Goal: Task Accomplishment & Management: Use online tool/utility

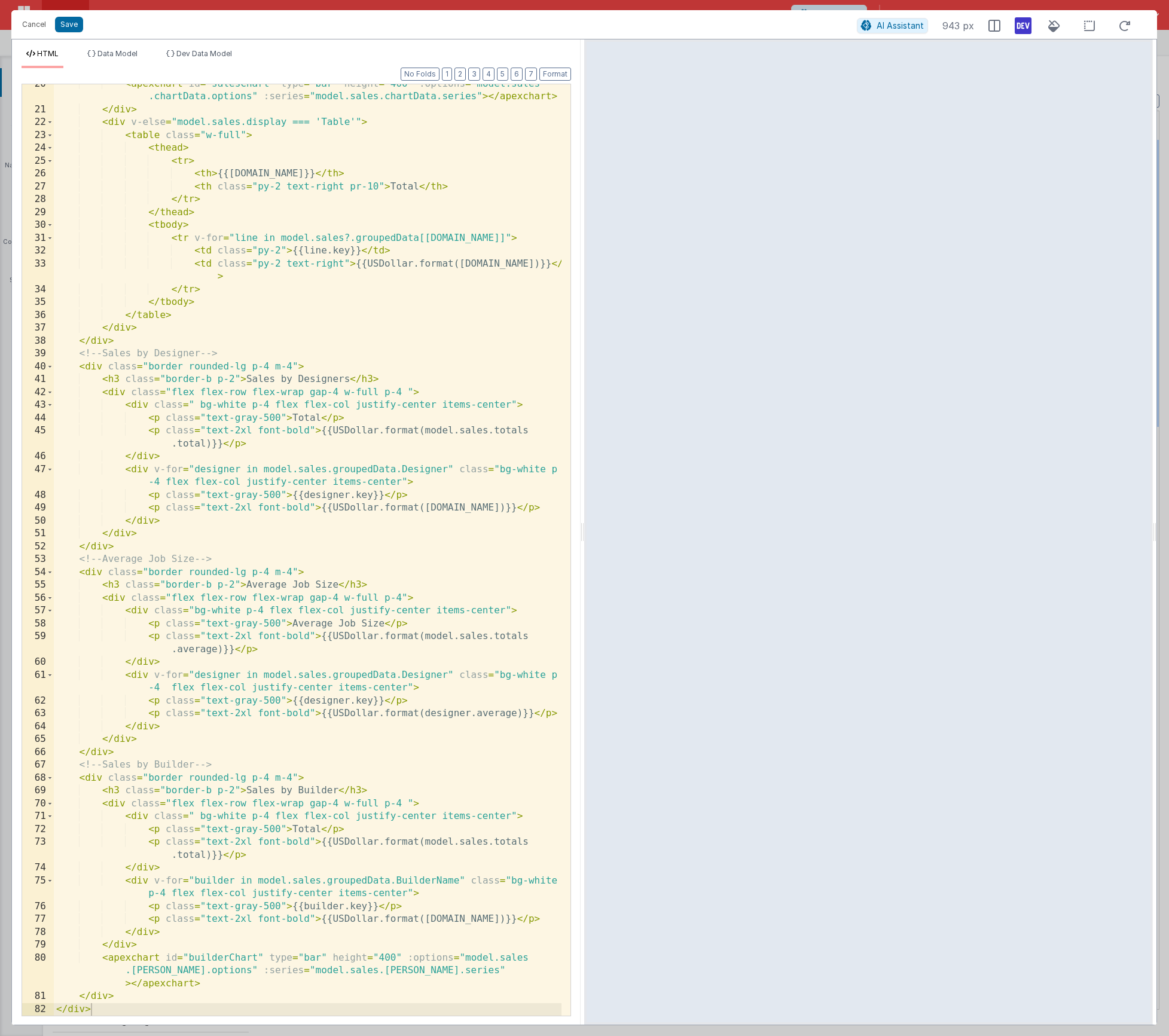
scroll to position [444, 0]
click at [81, 27] on button "Save" at bounding box center [69, 24] width 28 height 15
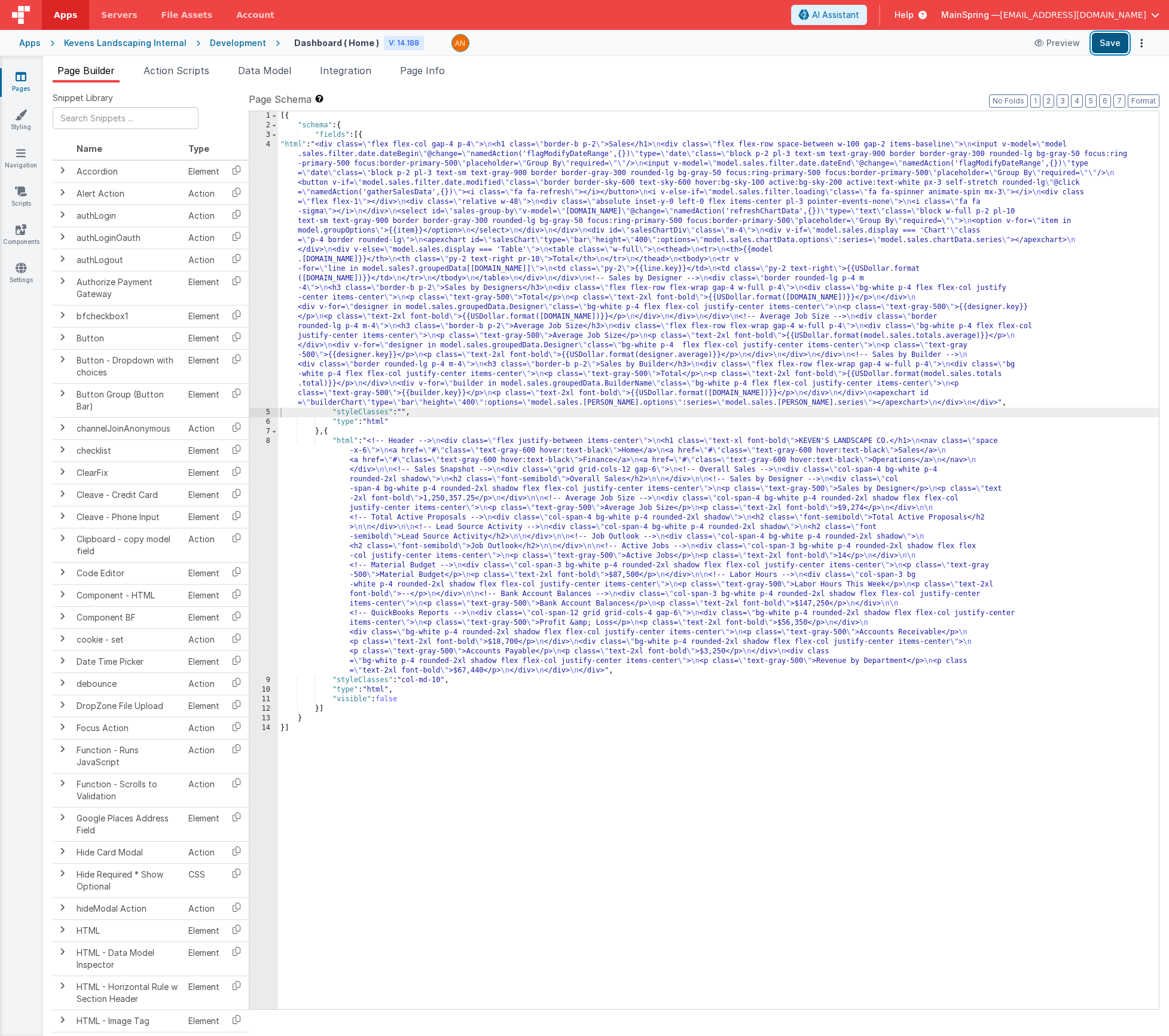
click at [1117, 51] on button "Save" at bounding box center [1110, 43] width 36 height 20
click at [204, 78] on li "Action Scripts" at bounding box center [177, 73] width 75 height 19
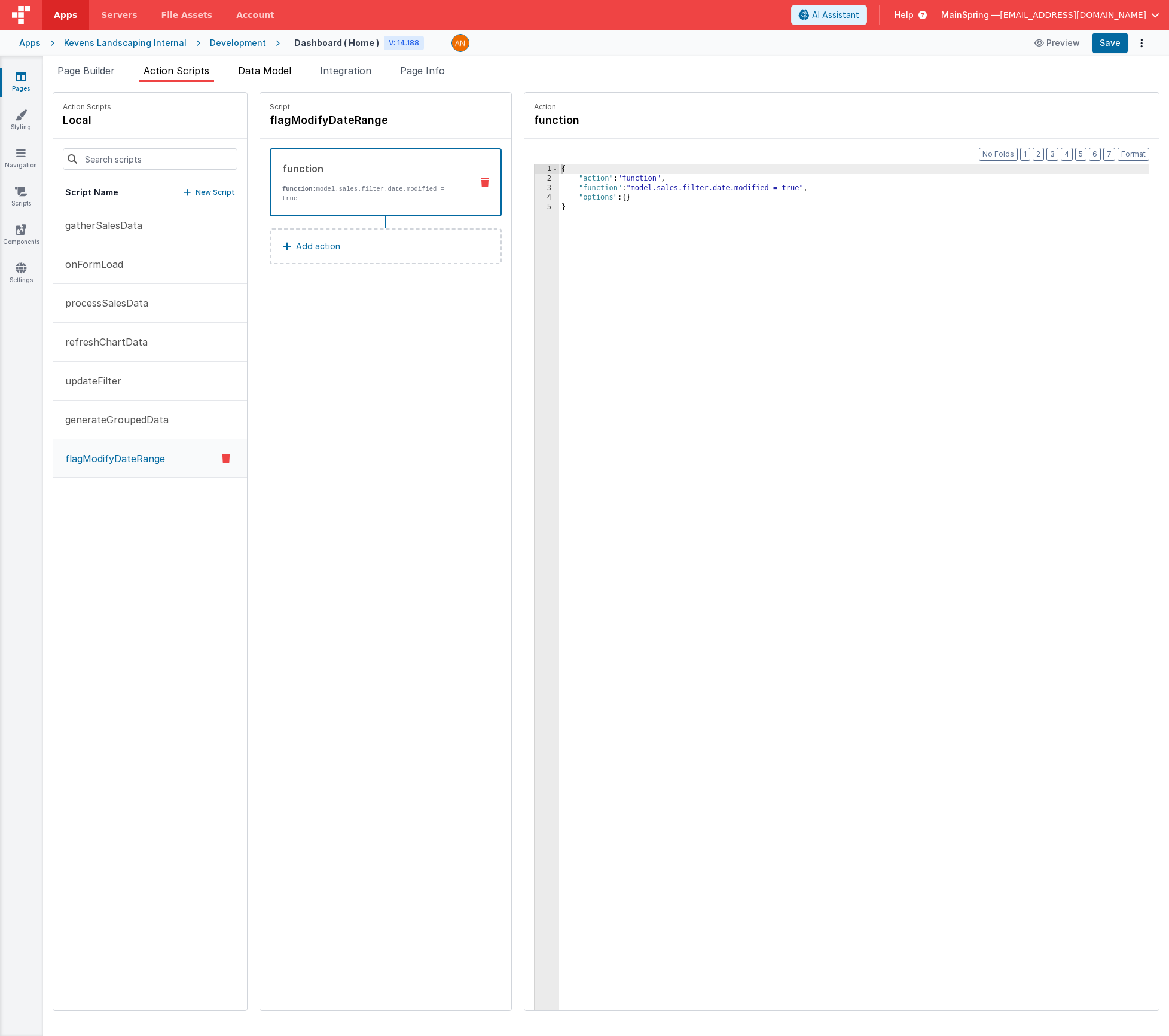
click at [281, 77] on li "Data Model" at bounding box center [265, 73] width 63 height 19
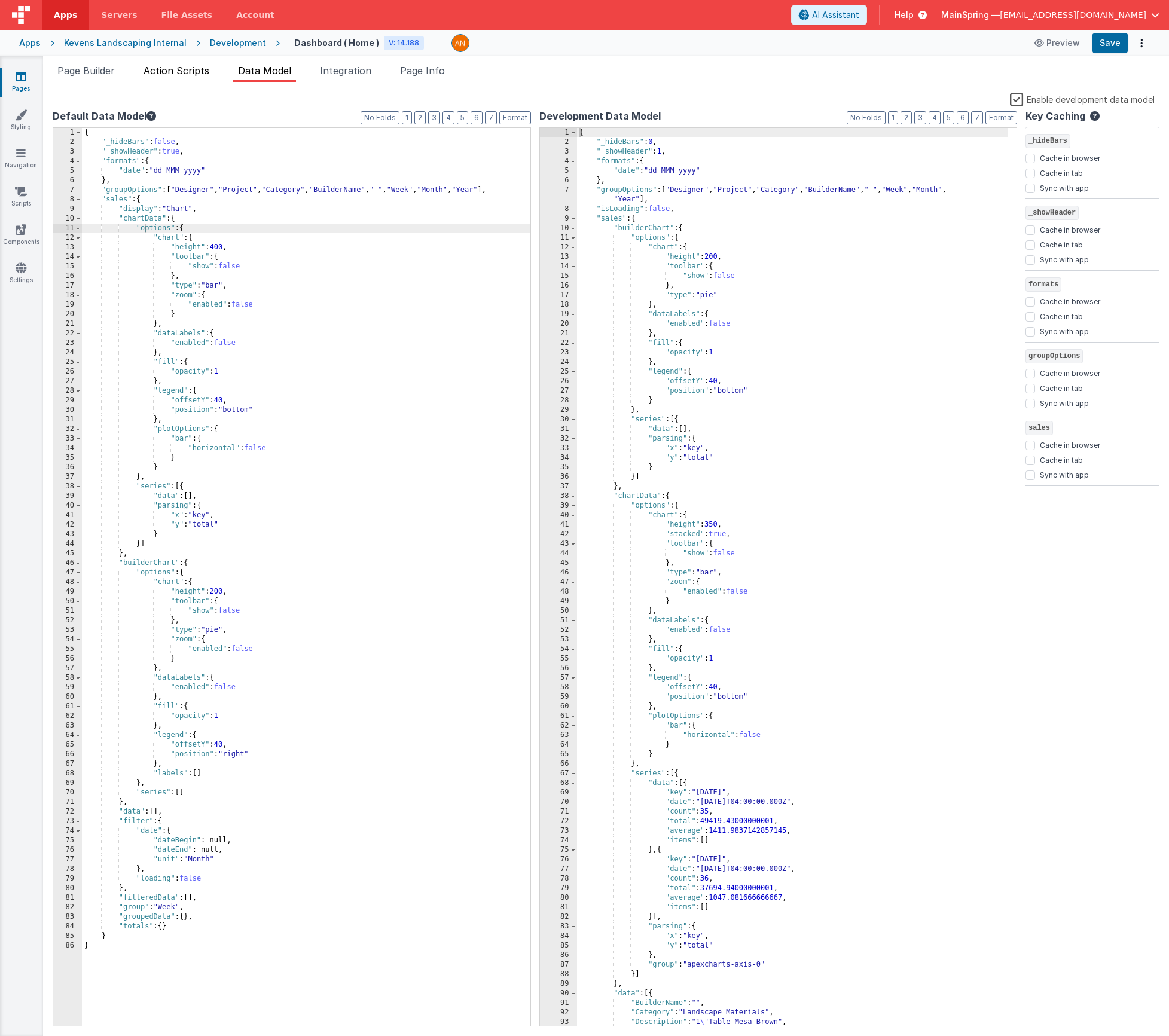
click at [170, 72] on span "Action Scripts" at bounding box center [177, 70] width 66 height 12
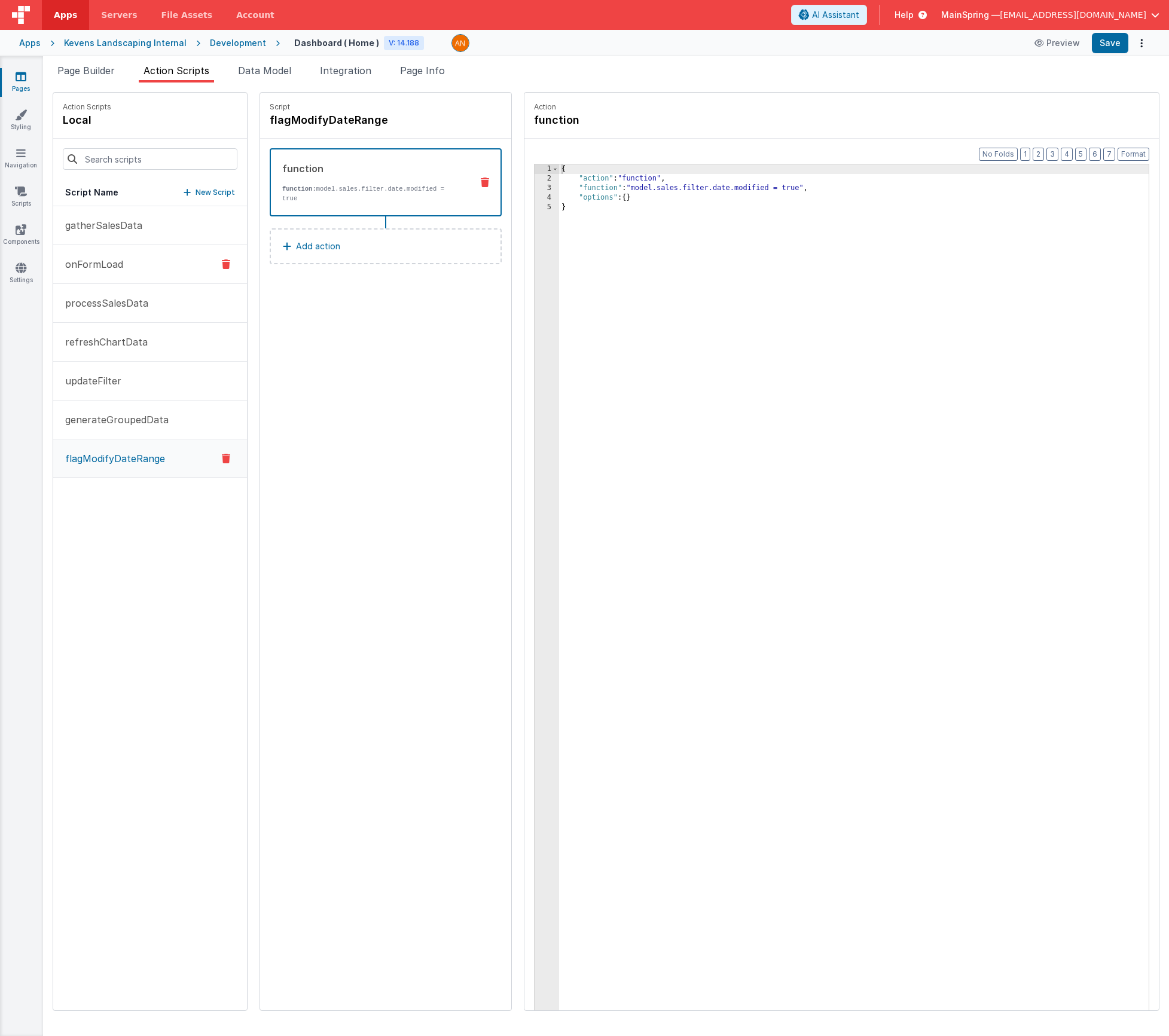
click at [88, 275] on button "onFormLoad" at bounding box center [150, 264] width 194 height 39
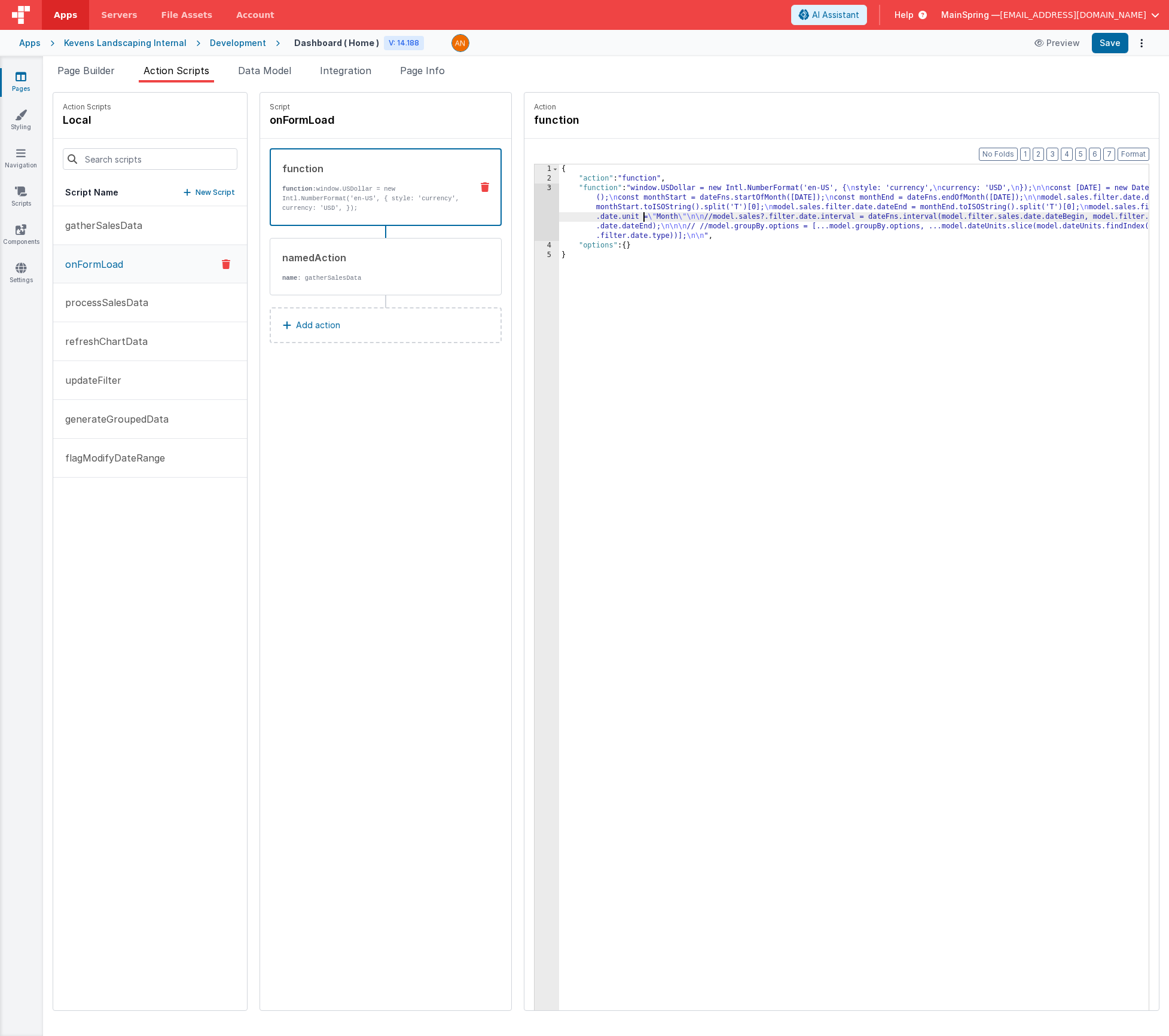
click at [609, 221] on div "{ "action" : "function" , "function" : "window.USDollar = new Intl.NumberFormat…" at bounding box center [872, 615] width 625 height 902
click at [535, 209] on div "3" at bounding box center [547, 212] width 25 height 57
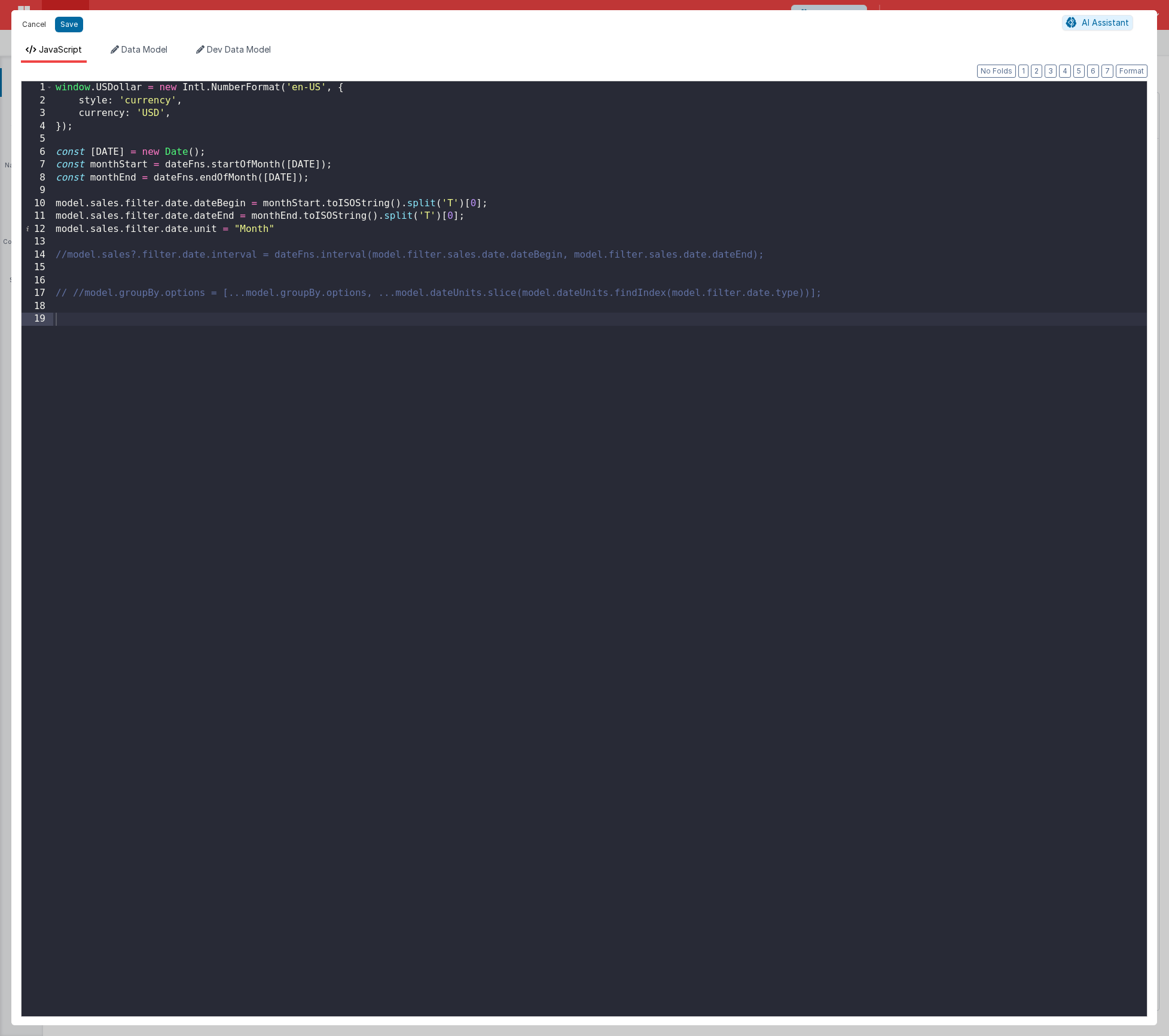
click at [36, 19] on button "Cancel" at bounding box center [34, 24] width 36 height 17
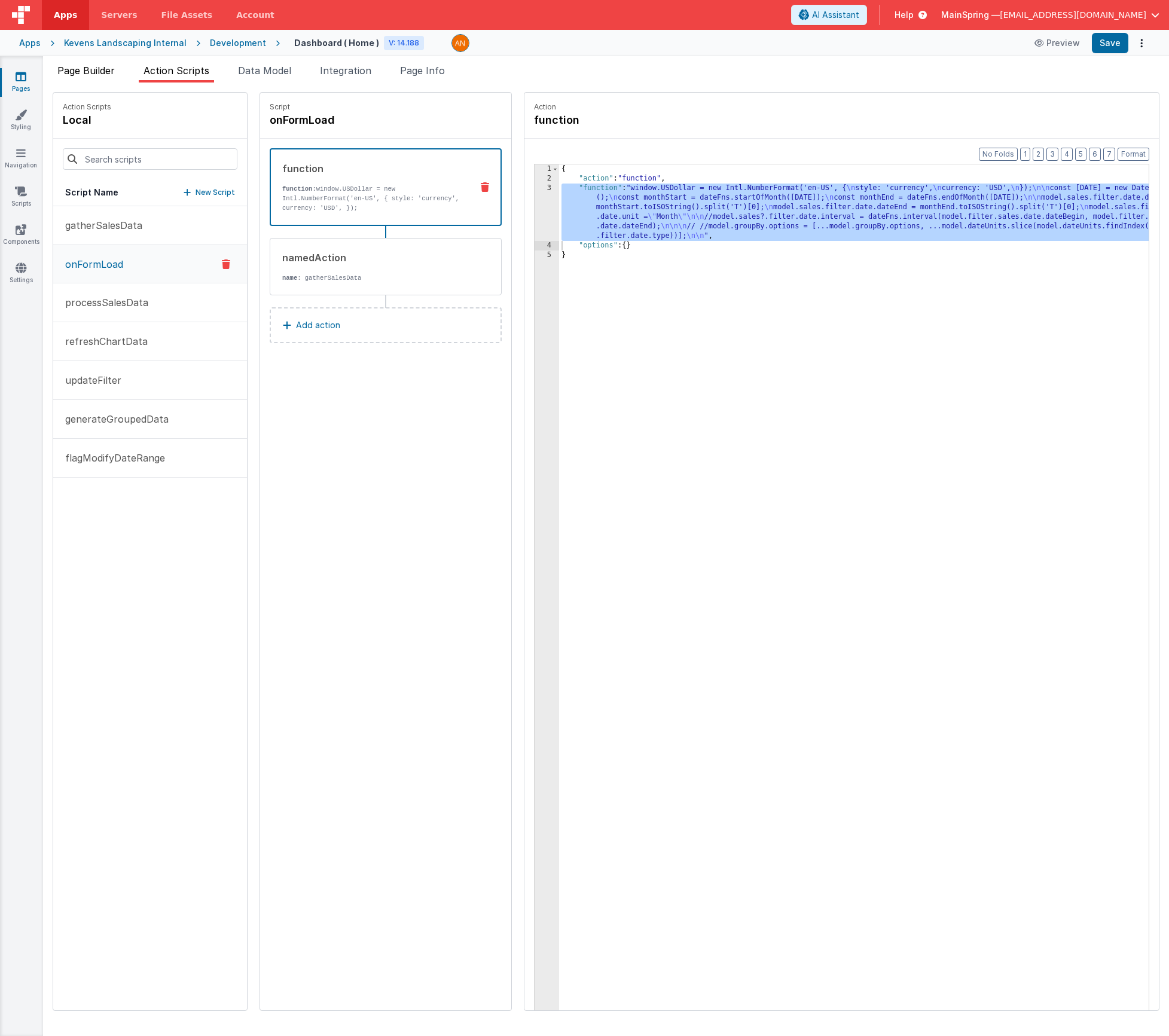
click at [93, 77] on li "Page Builder" at bounding box center [86, 73] width 67 height 19
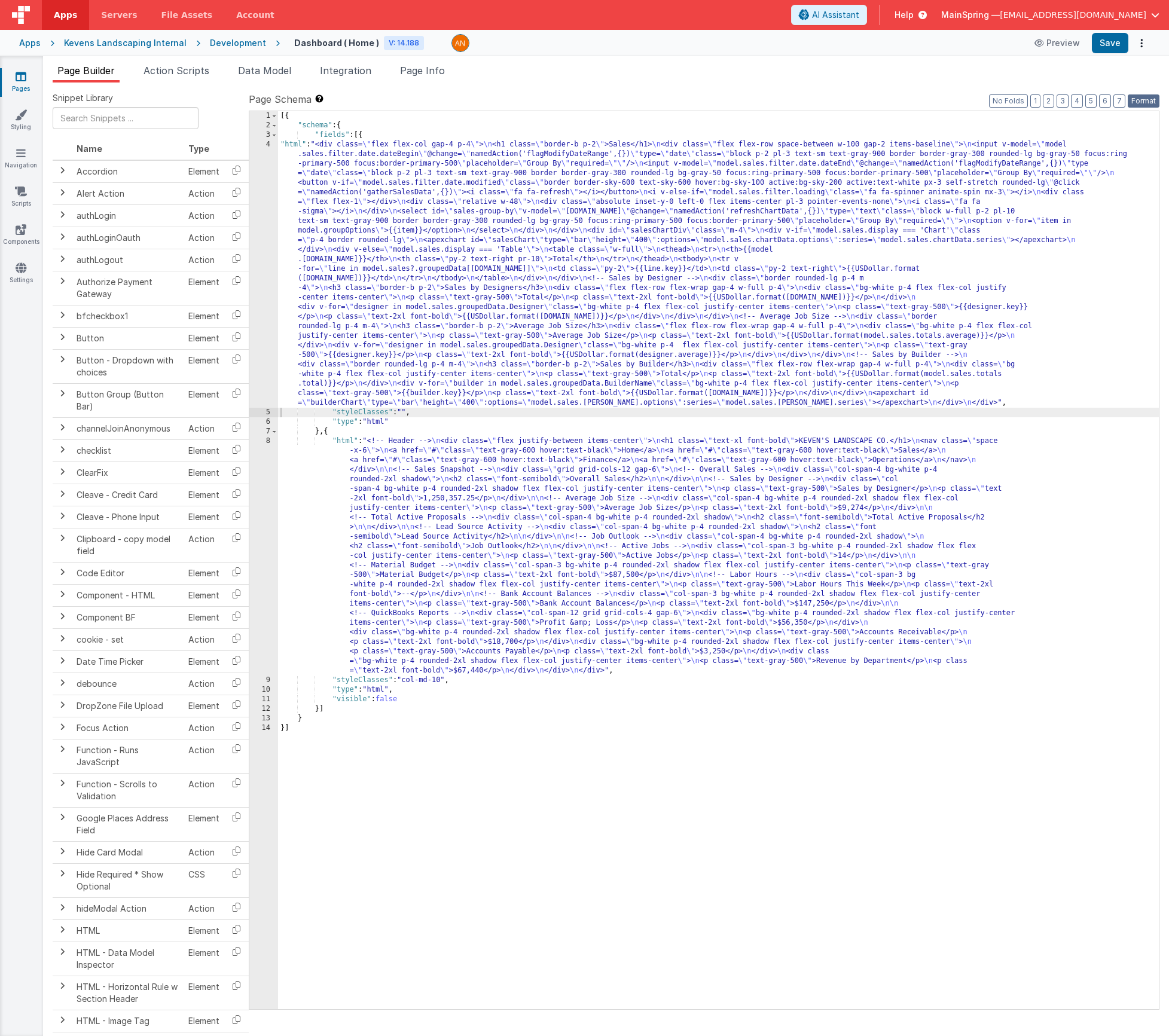
click at [1143, 106] on button "Format" at bounding box center [1144, 101] width 31 height 13
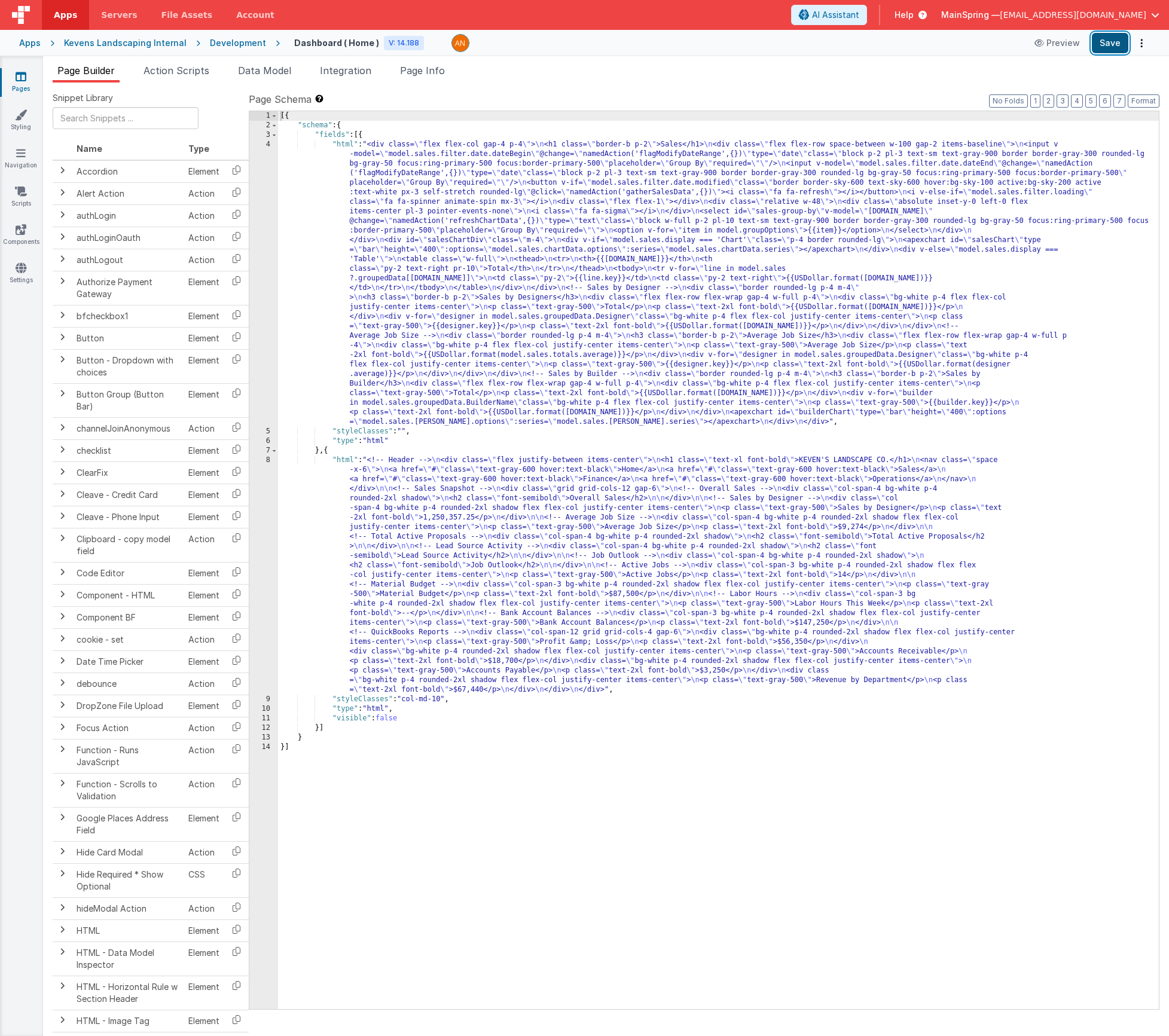
click at [1113, 48] on button "Save" at bounding box center [1110, 43] width 36 height 20
click at [497, 566] on div "[{ "schema" : { "fields" : [{ "html" : "<div class= \" flex flex-col gap-4 p-4 …" at bounding box center [718, 570] width 881 height 917
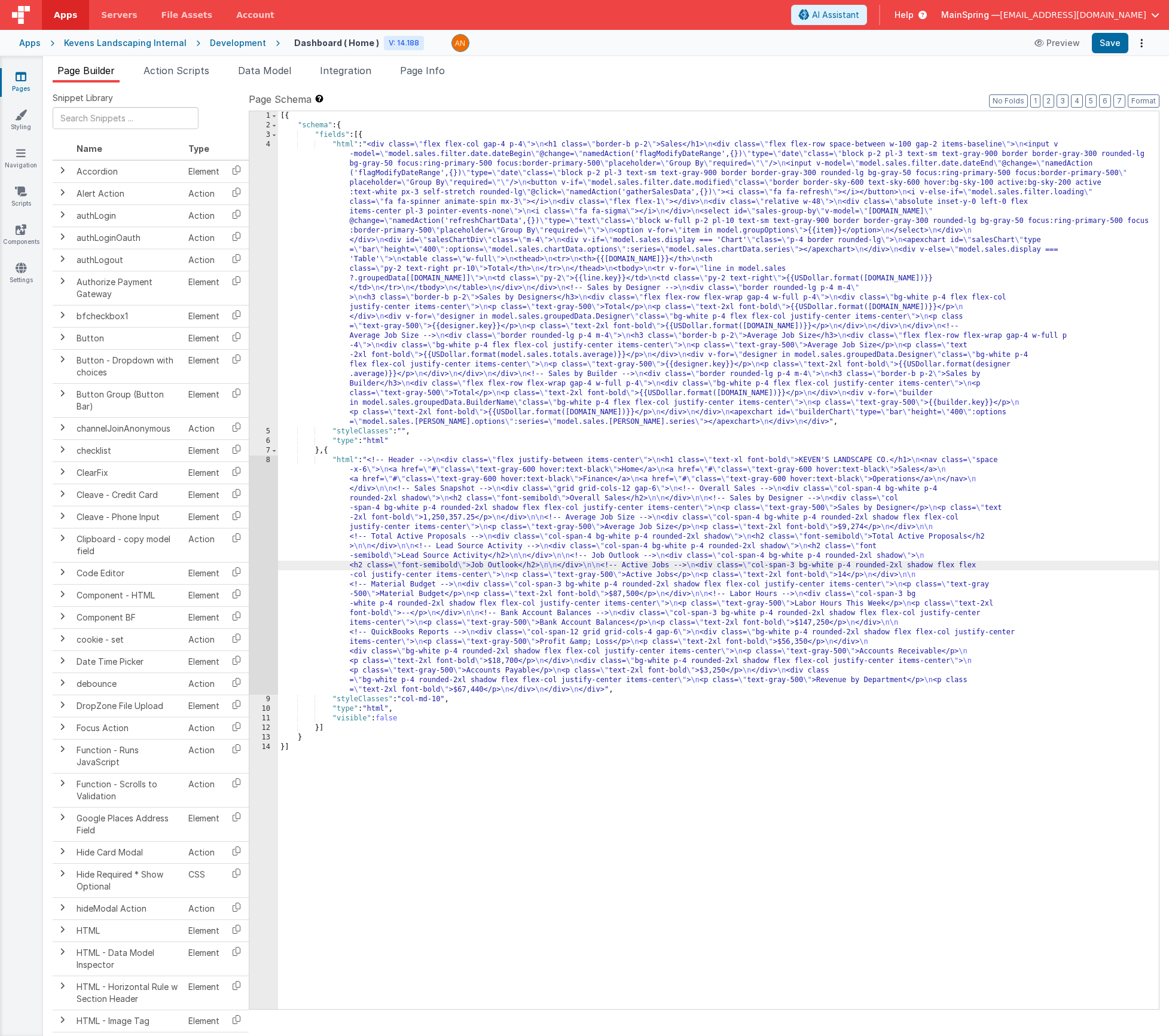
click at [260, 556] on div "8" at bounding box center [264, 575] width 29 height 239
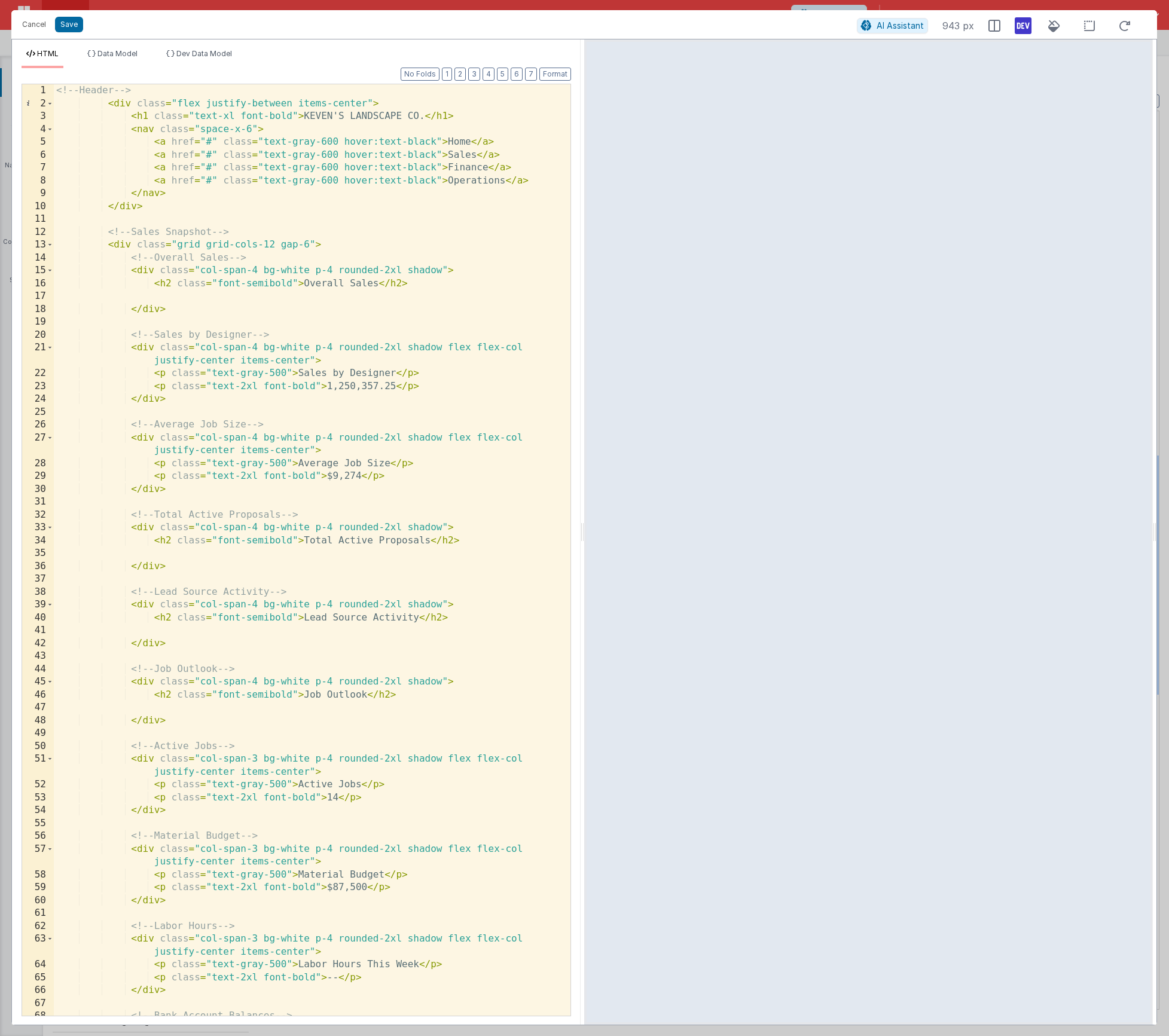
scroll to position [0, 0]
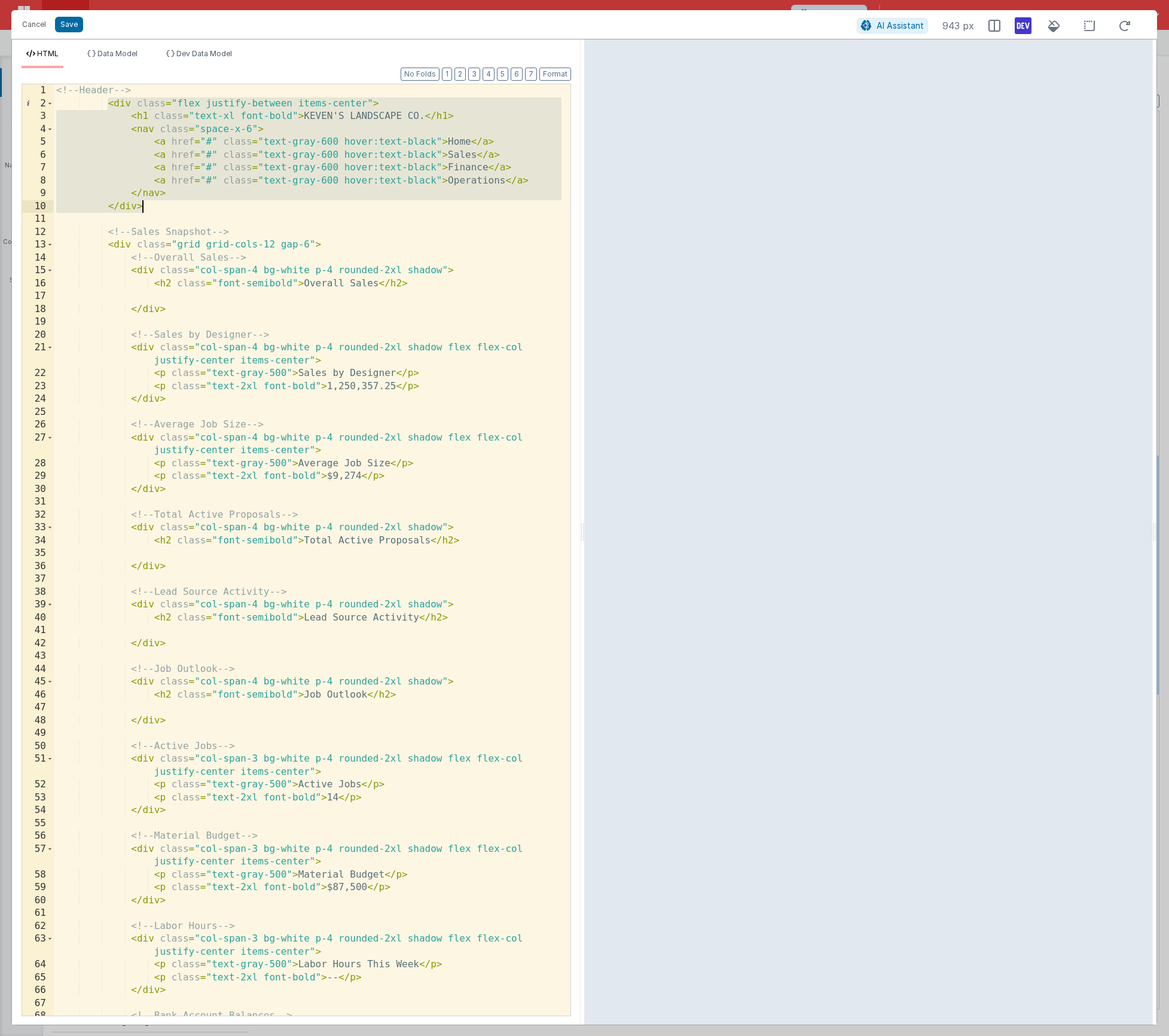
drag, startPoint x: 106, startPoint y: 105, endPoint x: 151, endPoint y: 207, distance: 111.5
click at [152, 206] on div "<!-- Header --> < div class = "flex justify-between items-center" > < h1 class …" at bounding box center [307, 570] width 508 height 971
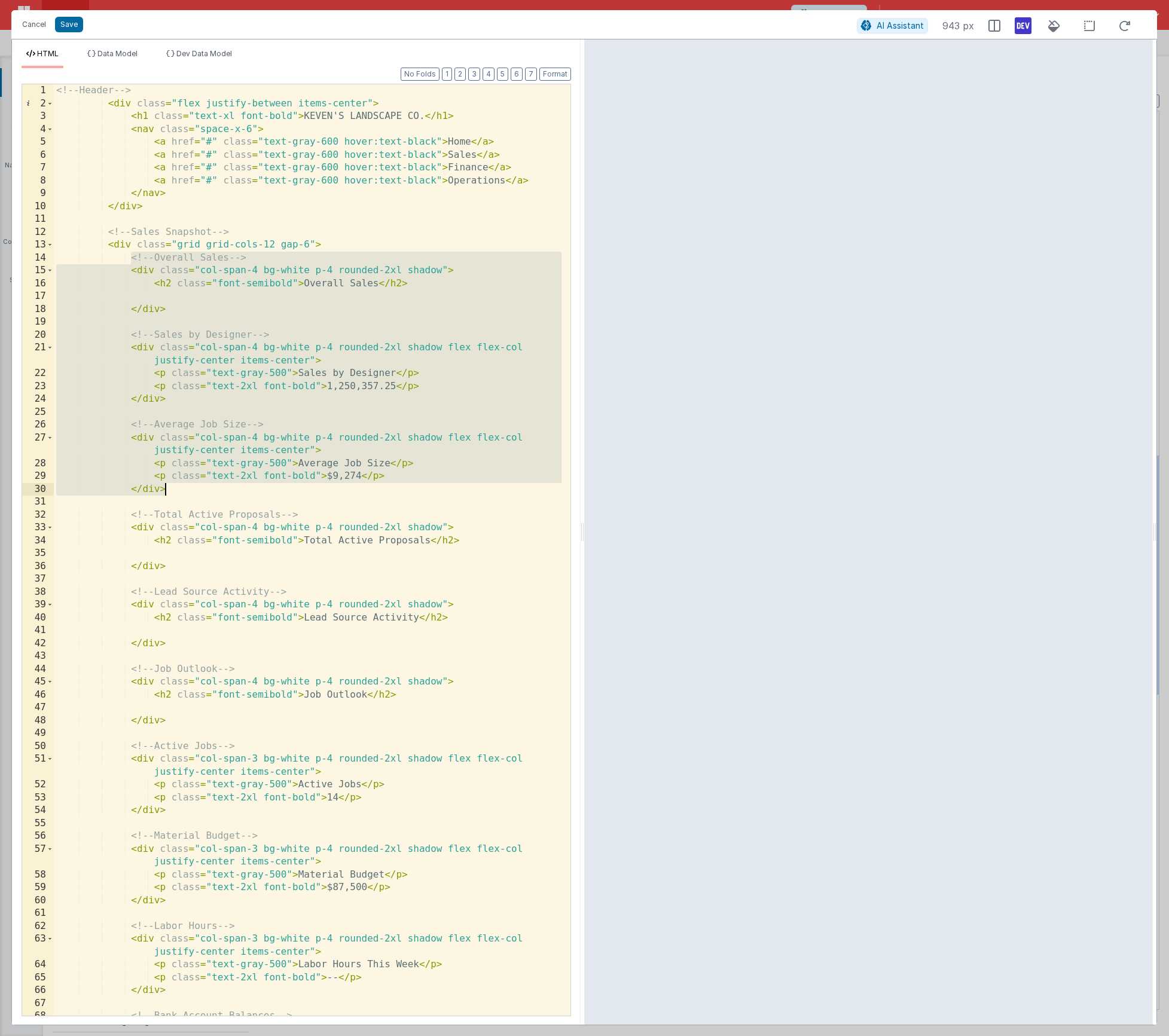
drag, startPoint x: 133, startPoint y: 258, endPoint x: 169, endPoint y: 487, distance: 231.8
click at [169, 487] on div "<!-- Header --> < div class = "flex justify-between items-center" > < h1 class …" at bounding box center [307, 570] width 508 height 971
click at [112, 243] on div "<!-- Header --> < div class = "flex justify-between items-center" > < h1 class …" at bounding box center [307, 570] width 508 height 971
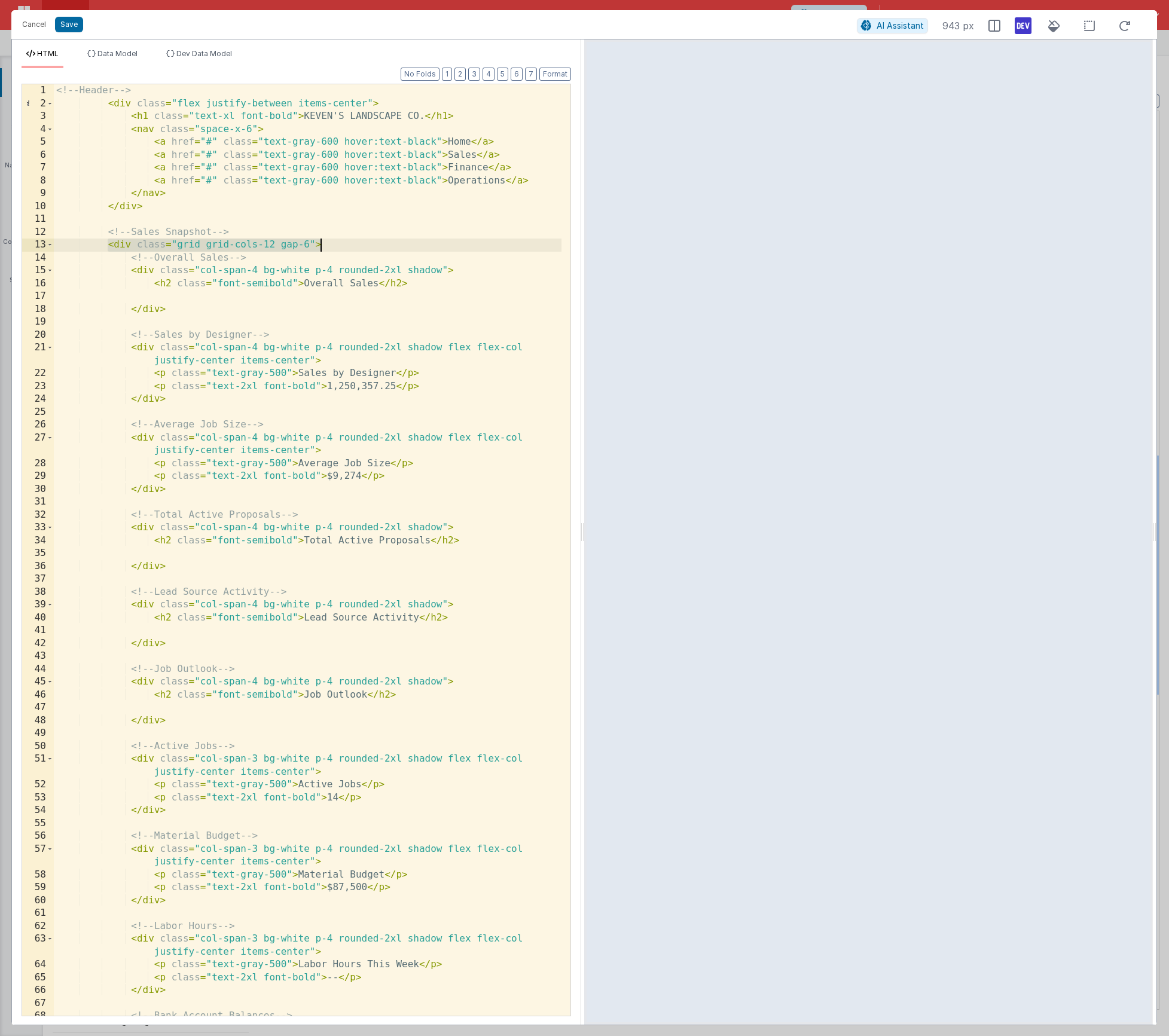
drag, startPoint x: 110, startPoint y: 244, endPoint x: 359, endPoint y: 247, distance: 249.0
click at [359, 247] on div "<!-- Header --> < div class = "flex justify-between items-center" > < h1 class …" at bounding box center [307, 570] width 508 height 971
click at [263, 271] on div "<!-- Header --> < div class = "flex justify-between items-center" > < h1 class …" at bounding box center [307, 570] width 508 height 971
click at [29, 20] on button "Cancel" at bounding box center [34, 24] width 36 height 17
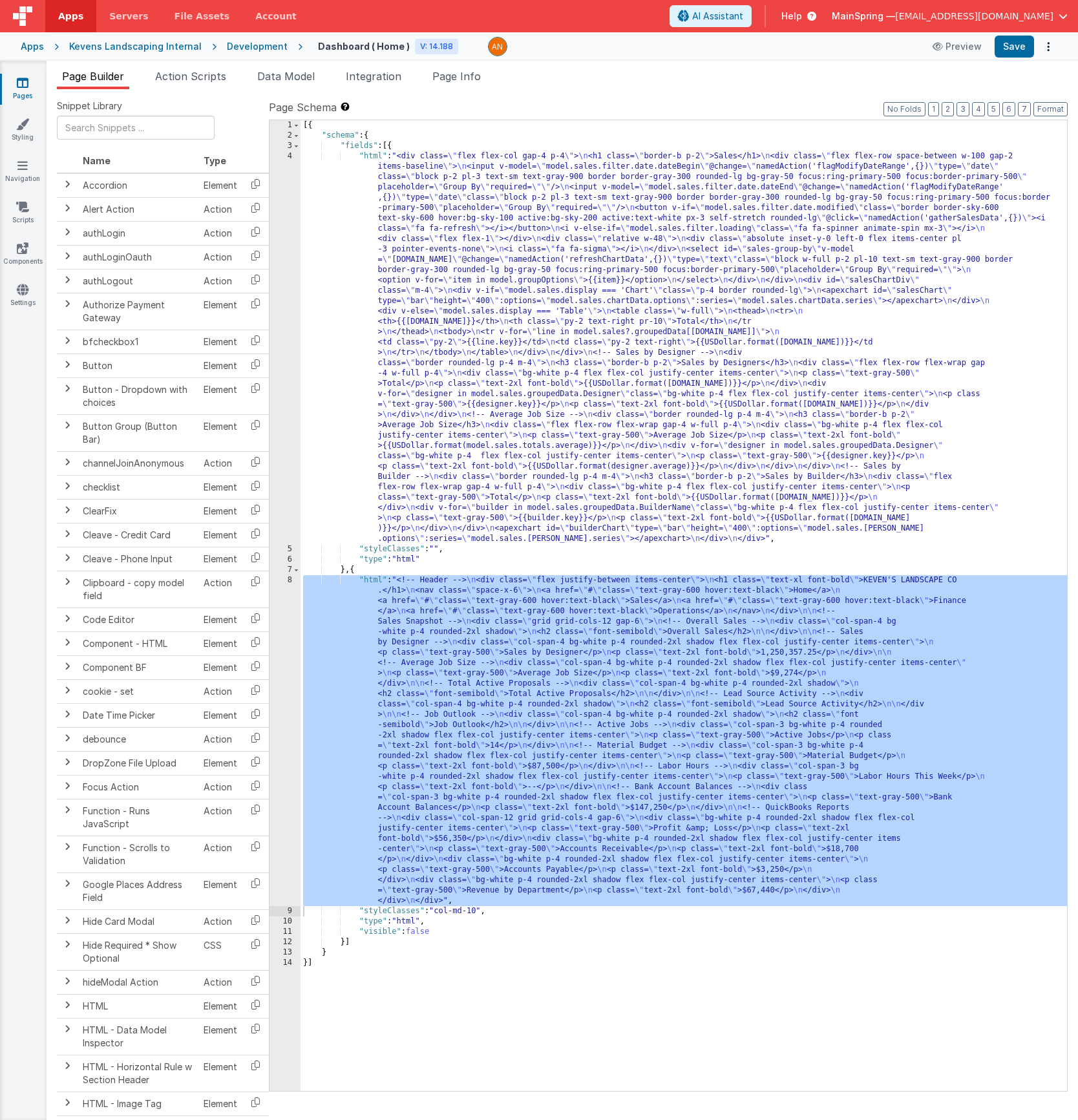
click at [492, 272] on div "[{ "schema" : { "fields" : [{ "html" : "<div class= \" flex flex-col gap-4 p-4 …" at bounding box center [684, 616] width 766 height 991
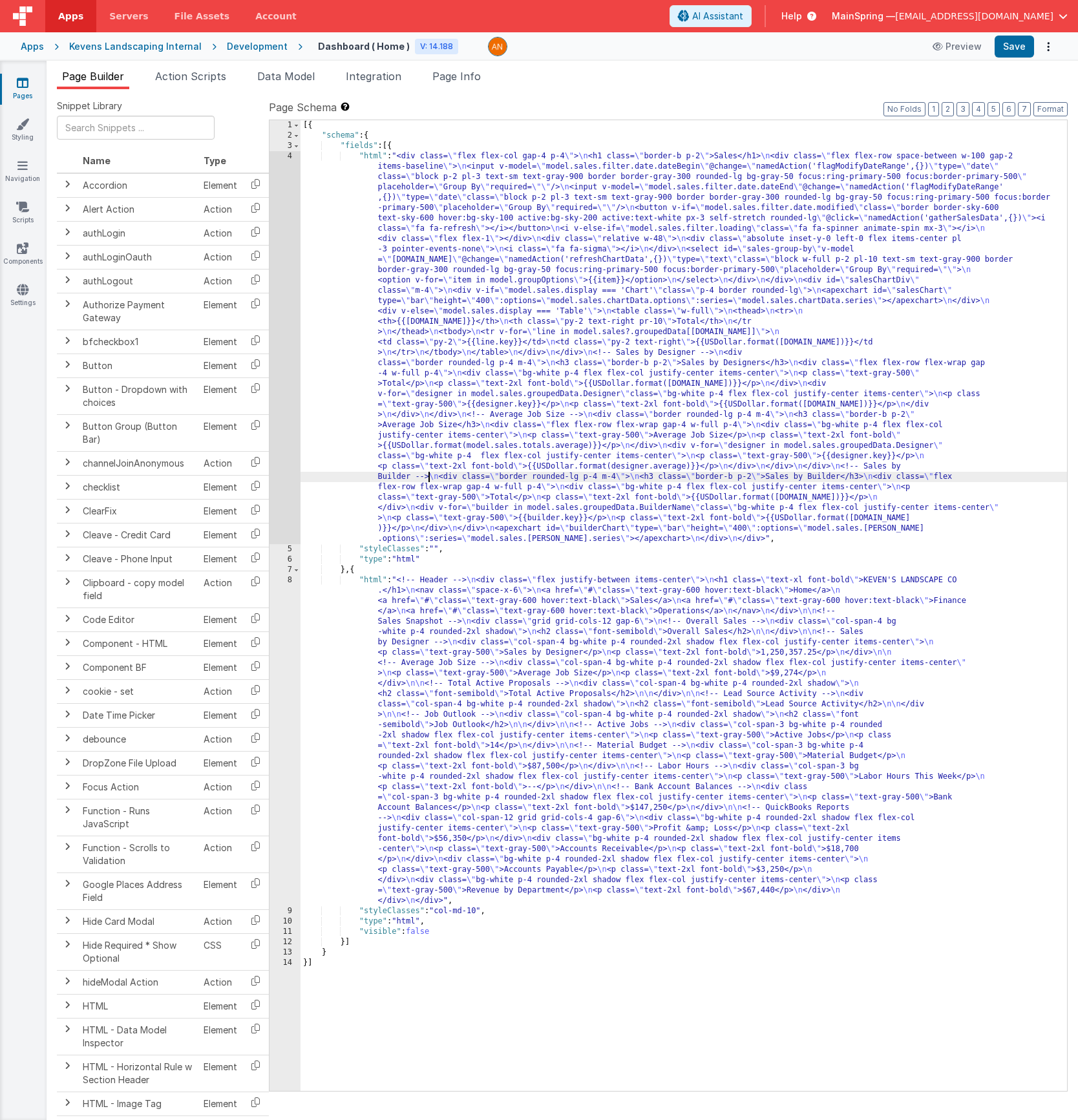
click at [430, 478] on div "[{ "schema" : { "fields" : [{ "html" : "<div class= \" flex flex-col gap-4 p-4 …" at bounding box center [684, 616] width 766 height 991
click at [281, 420] on div "4" at bounding box center [285, 348] width 31 height 393
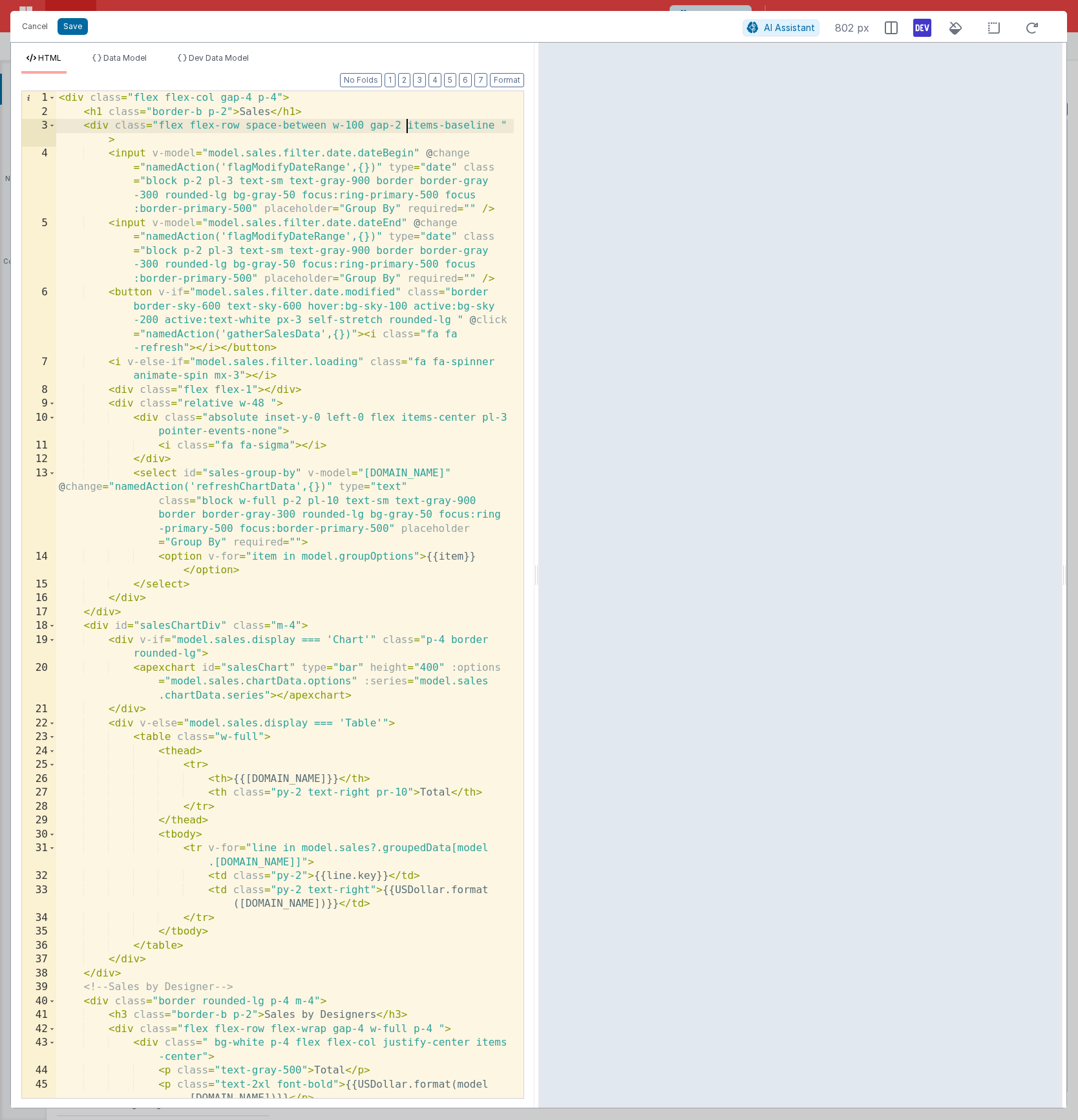
click at [405, 122] on div "< div class = "flex flex-col gap-4 p-4" > < h1 class = "border-b p-2" > Sales <…" at bounding box center [285, 608] width 458 height 1035
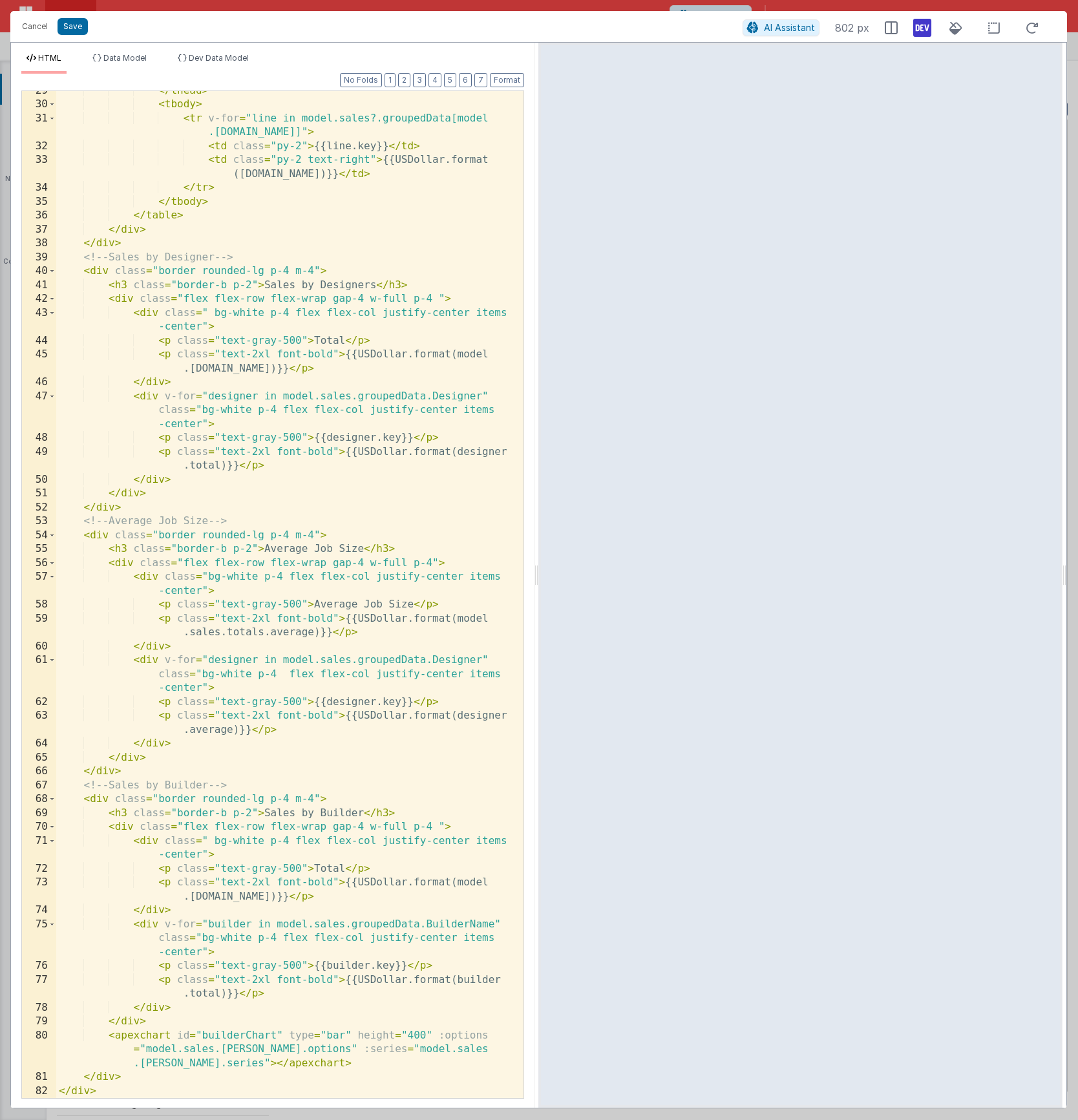
scroll to position [730, 0]
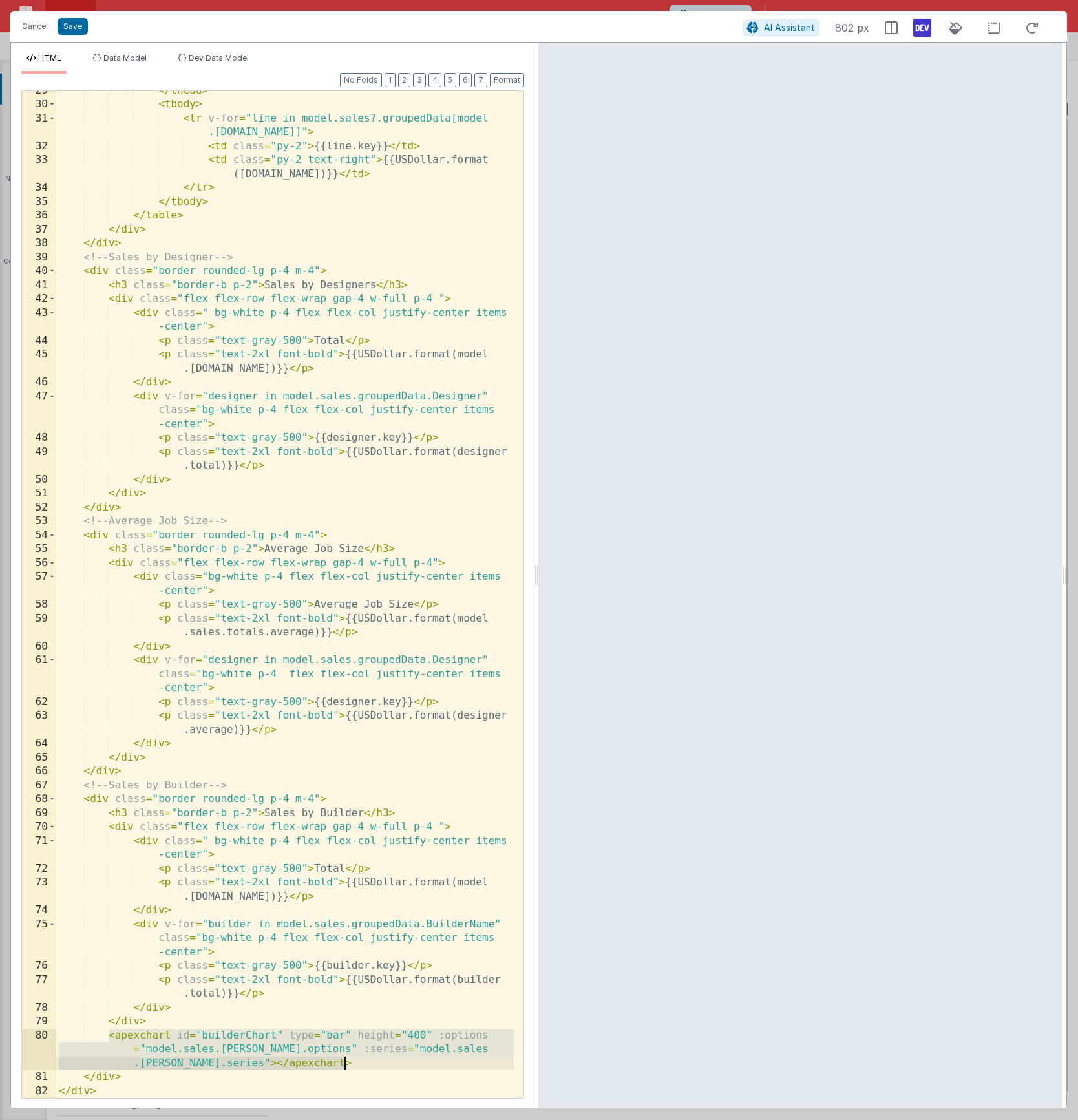
drag, startPoint x: 109, startPoint y: 1037, endPoint x: 355, endPoint y: 1061, distance: 247.2
click at [355, 1061] on div "</ thead > < tbody > < tr v-for = "line in model.sales?.groupedData[model .[DOM…" at bounding box center [285, 601] width 458 height 1035
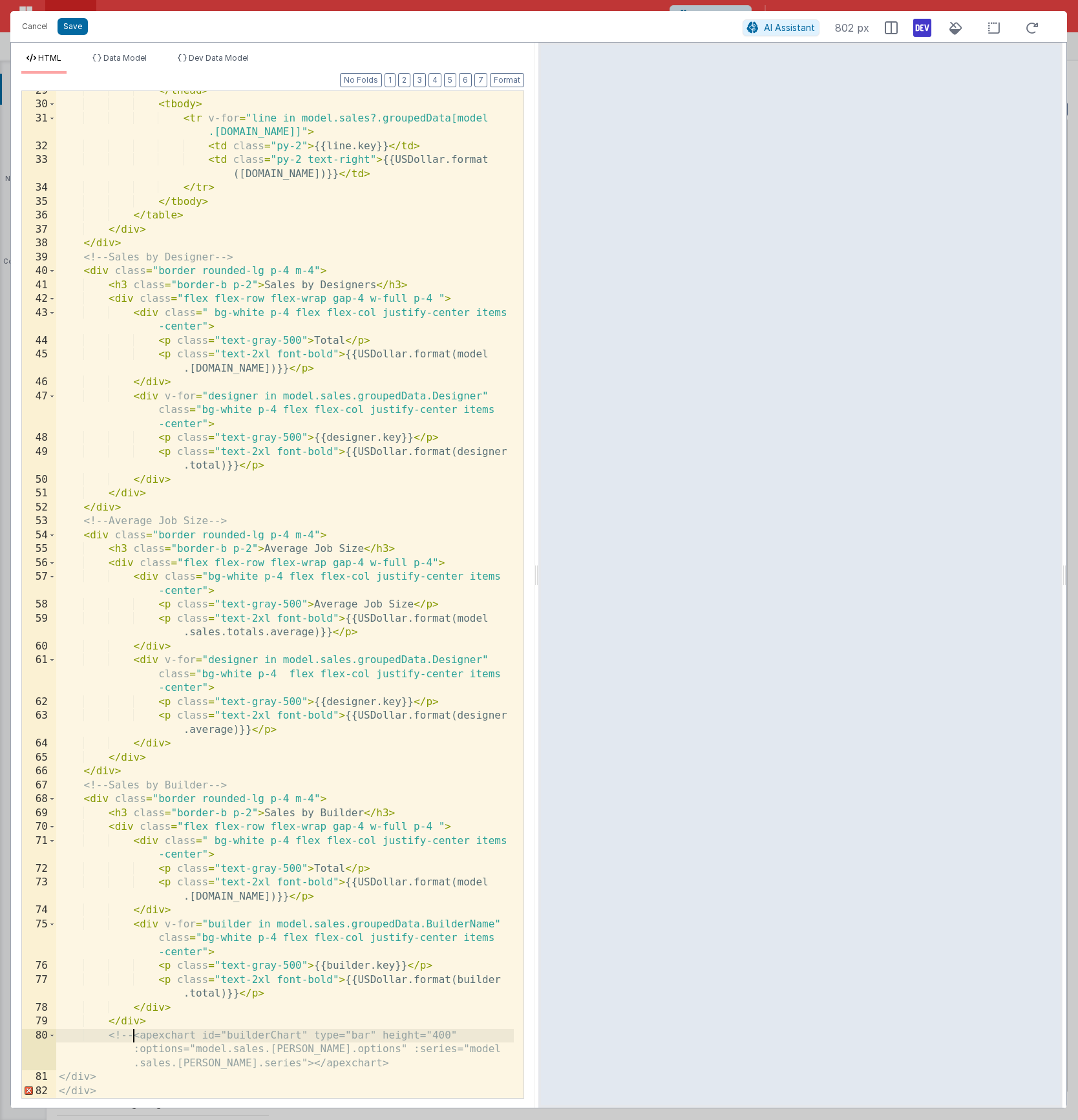
click at [450, 1065] on div "</ thead > < tbody > < tr v-for = "line in model.sales?.groupedData[model .[DOM…" at bounding box center [285, 601] width 458 height 1035
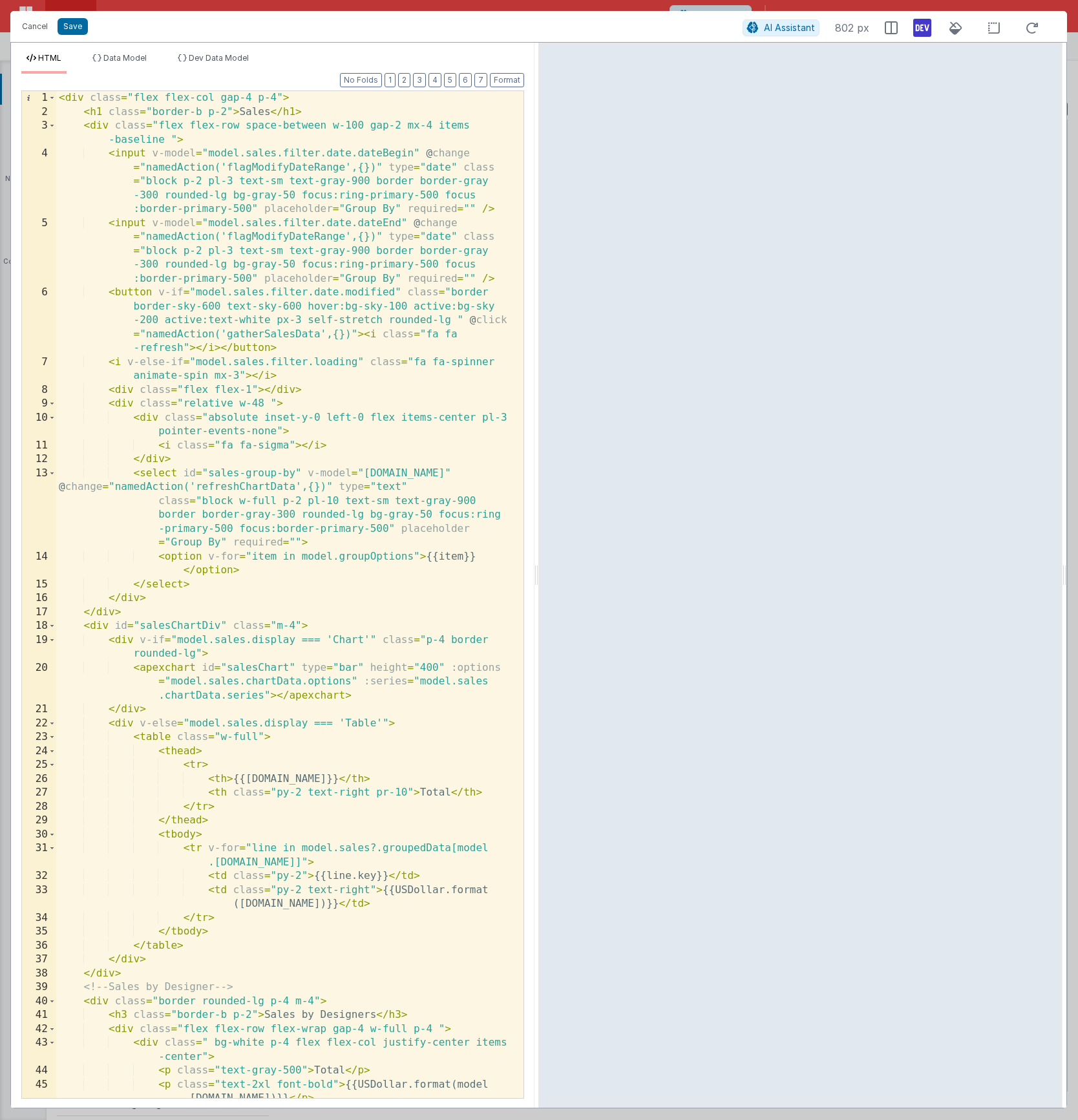
drag, startPoint x: 923, startPoint y: 31, endPoint x: 915, endPoint y: 47, distance: 17.9
click at [923, 31] on icon at bounding box center [922, 27] width 18 height 21
click at [73, 29] on button "Save" at bounding box center [73, 26] width 31 height 17
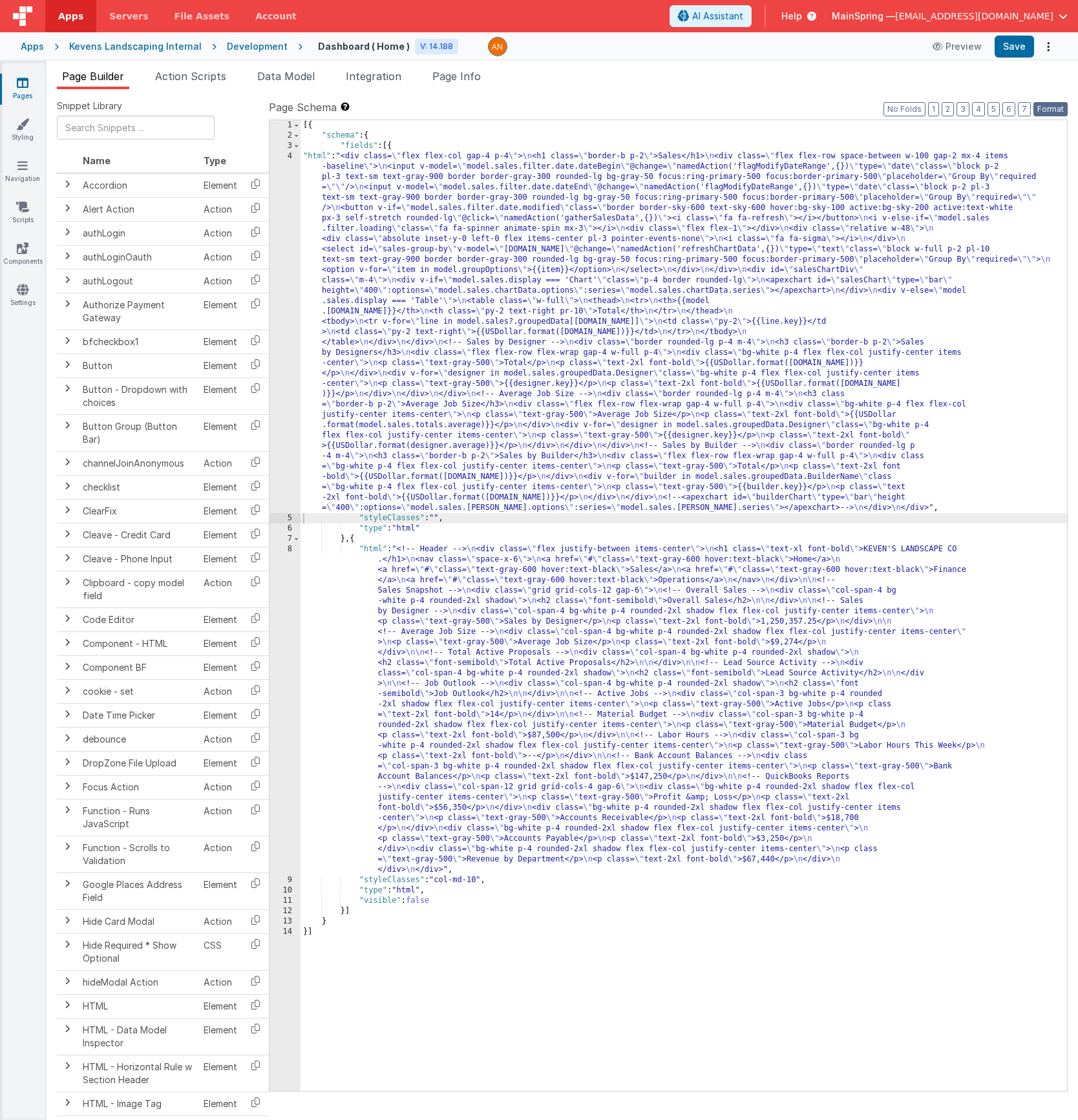
click at [1050, 112] on button "Format" at bounding box center [1050, 109] width 34 height 14
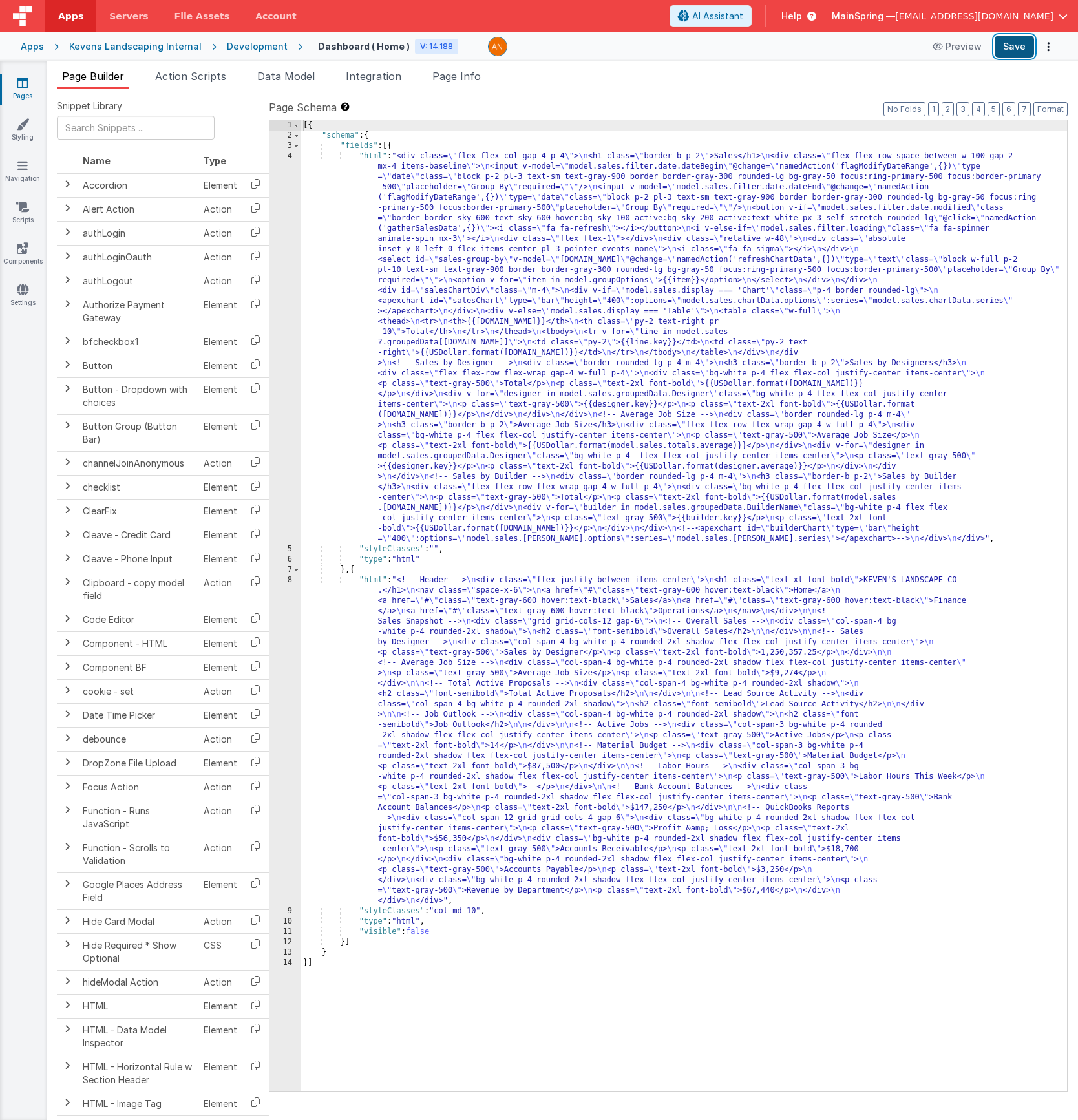
click at [1017, 53] on button "Save" at bounding box center [1014, 46] width 39 height 22
click at [217, 76] on span "Action Scripts" at bounding box center [191, 76] width 71 height 13
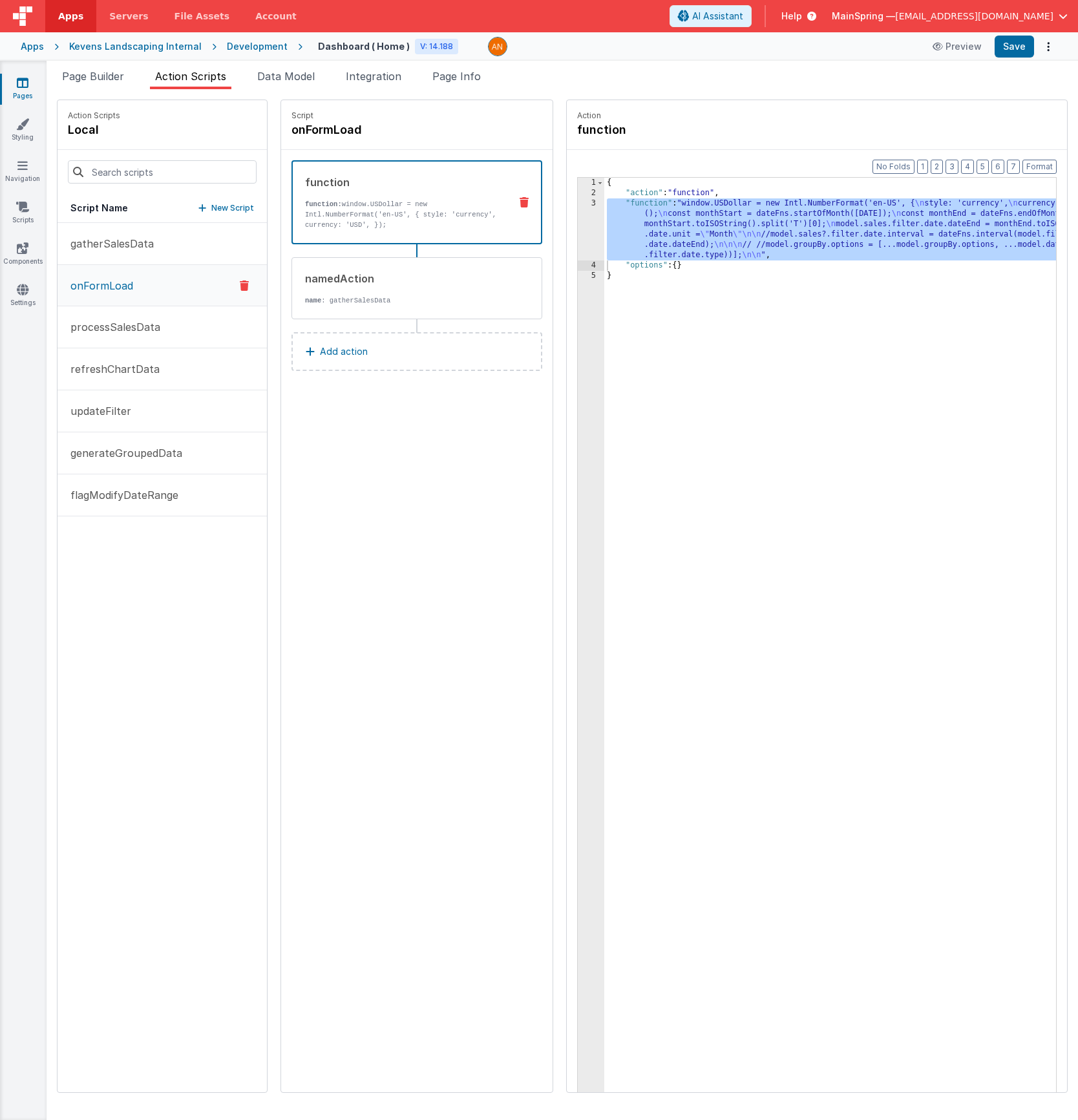
click at [424, 512] on div "Script onFormLoad function function: window.USDollar = new Intl.NumberFormat('e…" at bounding box center [417, 596] width 272 height 992
drag, startPoint x: 736, startPoint y: 20, endPoint x: 622, endPoint y: 239, distance: 246.9
click at [736, 20] on span "AI Assistant" at bounding box center [718, 16] width 51 height 13
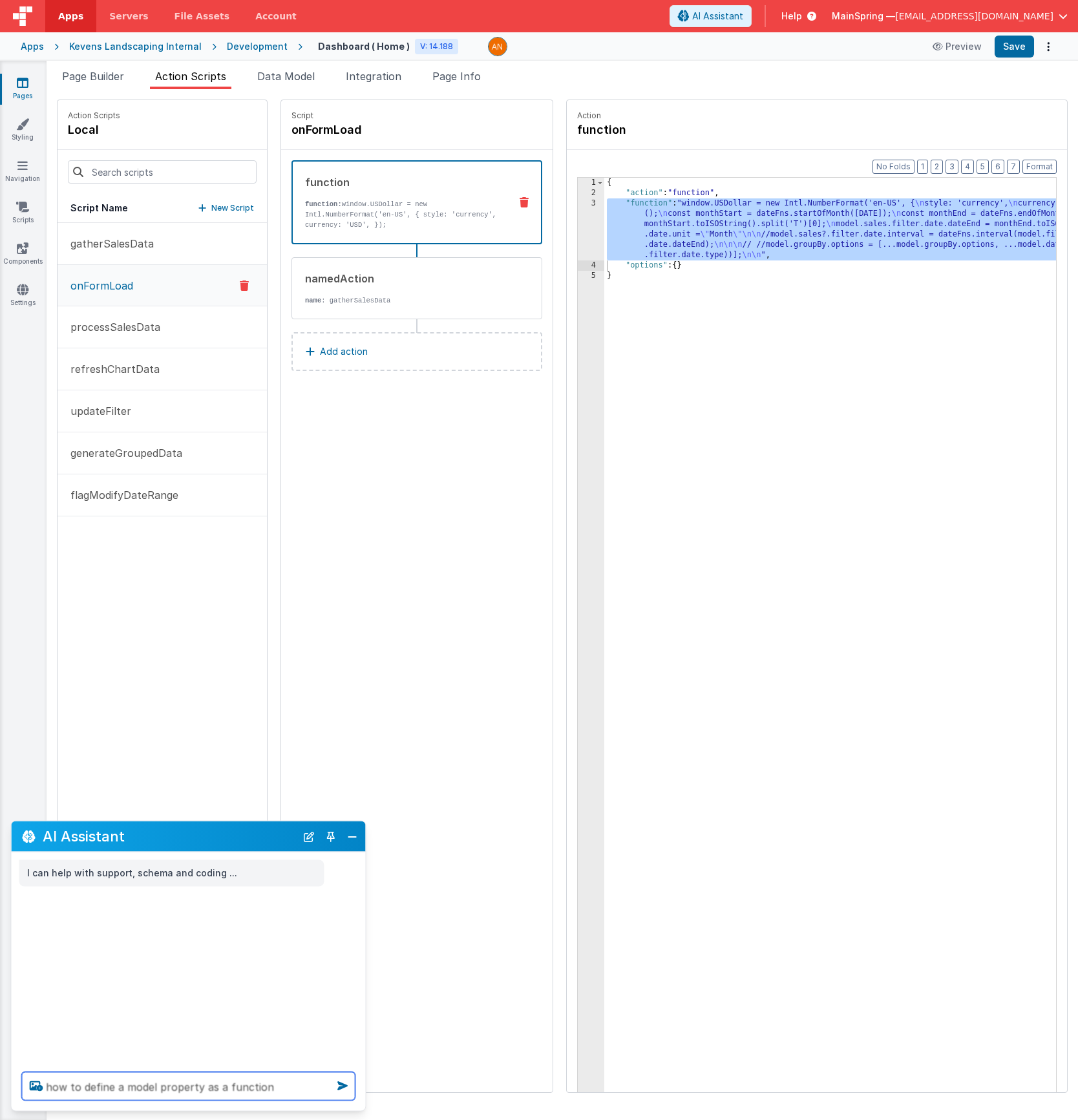
type textarea "how to define a model property as a function"
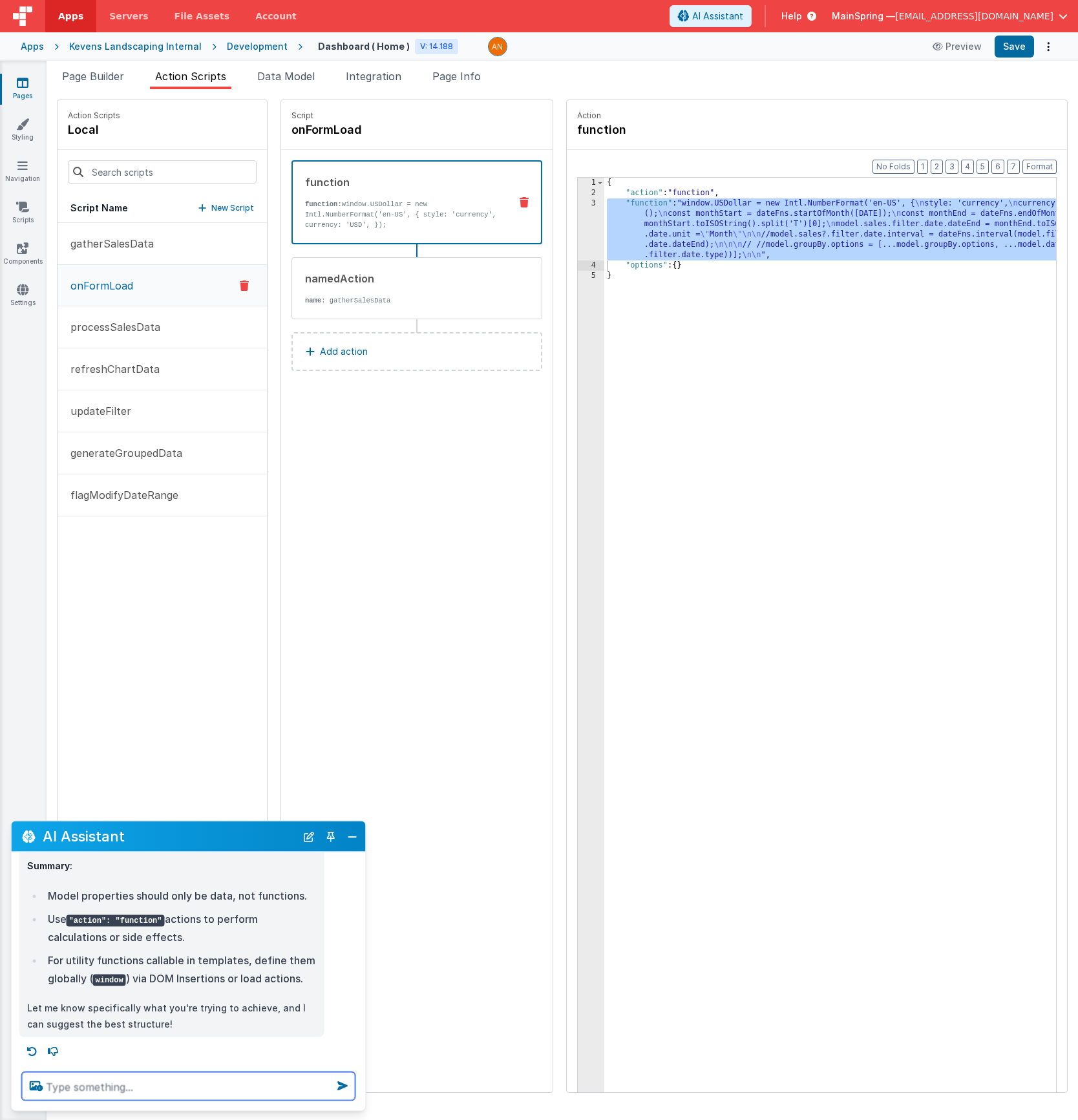
scroll to position [757, 0]
type textarea "define a model property as a calc"
